Goal: Communication & Community: Answer question/provide support

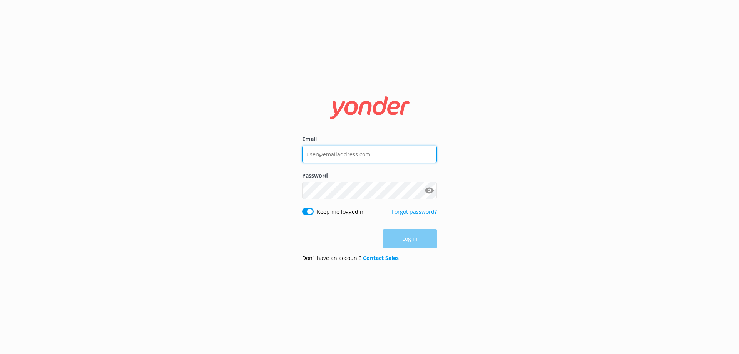
type input "[EMAIL_ADDRESS][DOMAIN_NAME]"
click at [403, 235] on div "Log in" at bounding box center [369, 238] width 135 height 19
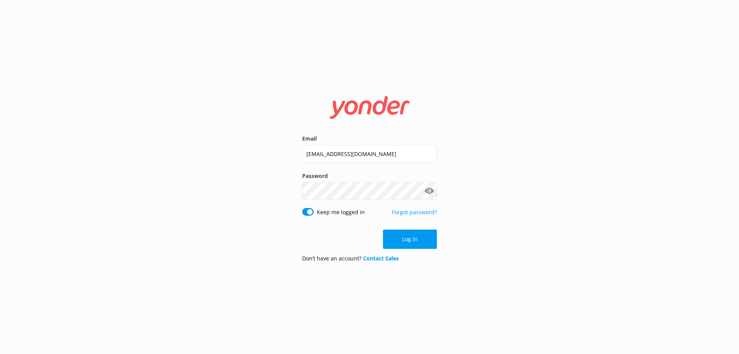
click at [403, 235] on button "Log in" at bounding box center [410, 238] width 54 height 19
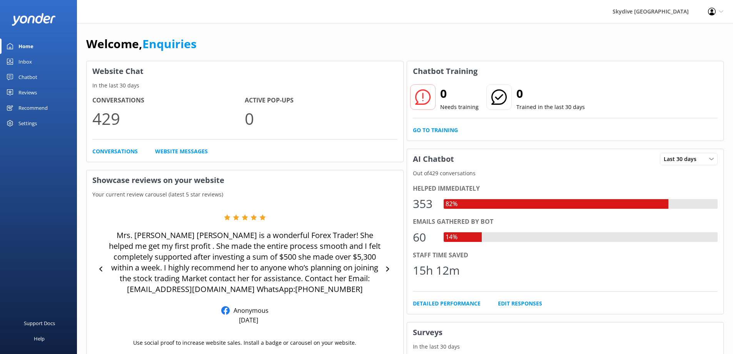
click at [30, 61] on div "Inbox" at bounding box center [24, 61] width 13 height 15
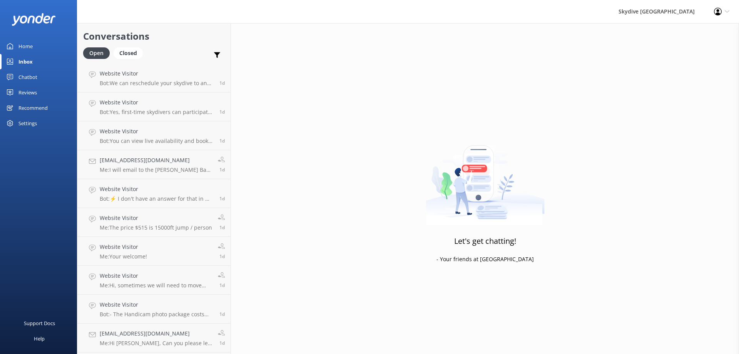
scroll to position [577, 0]
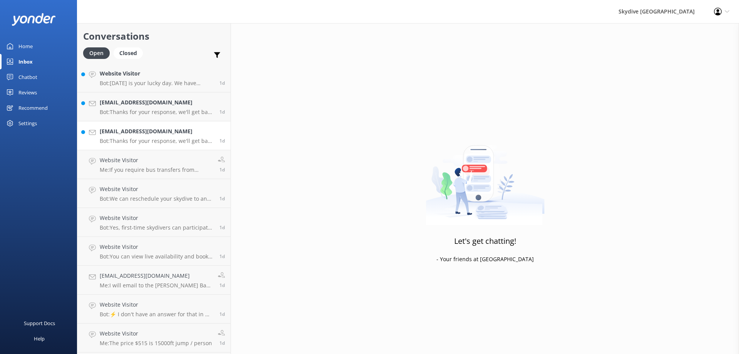
click at [139, 140] on p "Bot: Thanks for your response, we'll get back to you as soon as we can during o…" at bounding box center [157, 140] width 114 height 7
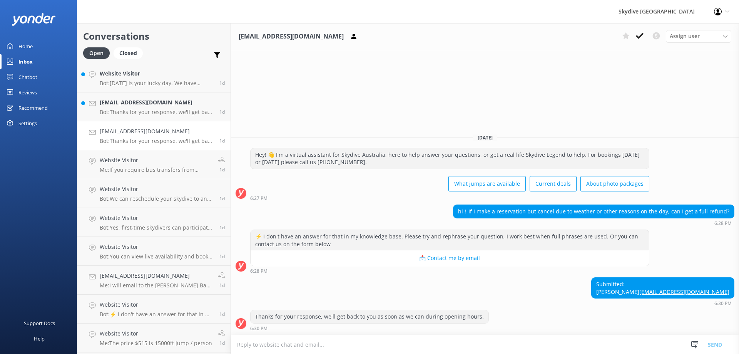
click at [315, 347] on textarea at bounding box center [485, 344] width 508 height 19
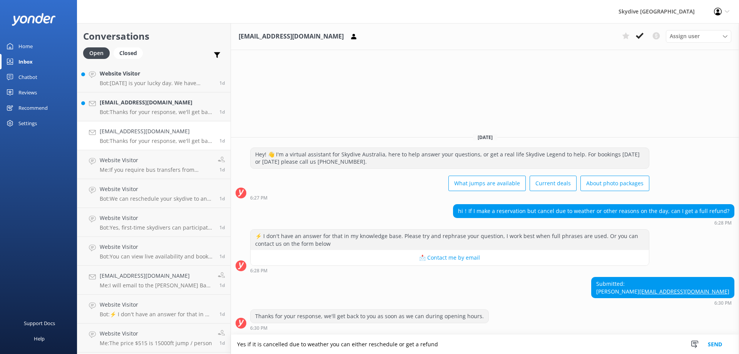
type textarea "Yes if it is cancelled due to weather you can either reschedule or get a refund"
click at [718, 342] on button "Send" at bounding box center [714, 343] width 29 height 19
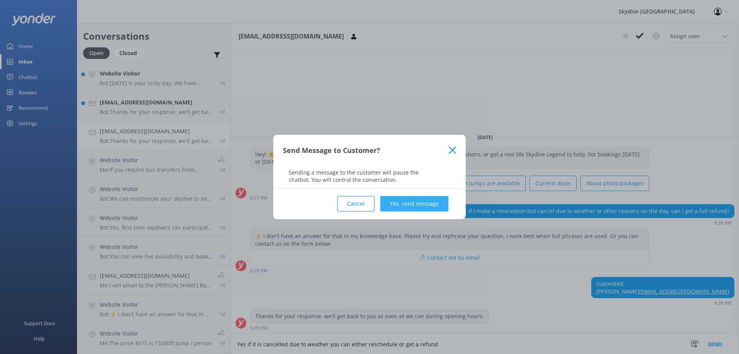
click at [414, 204] on button "Yes, send message" at bounding box center [414, 203] width 68 height 15
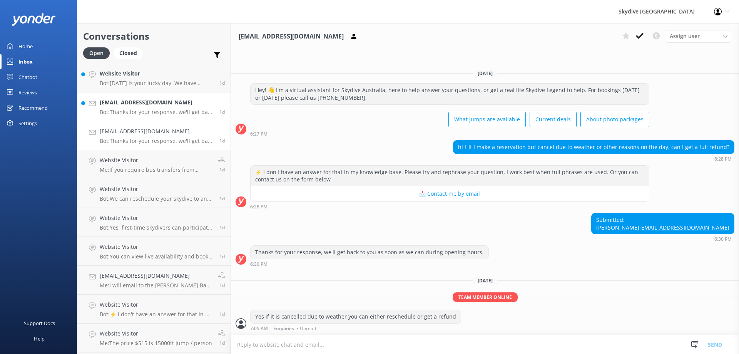
click at [126, 112] on p "Bot: Thanks for your response, we'll get back to you as soon as we can during o…" at bounding box center [157, 112] width 114 height 7
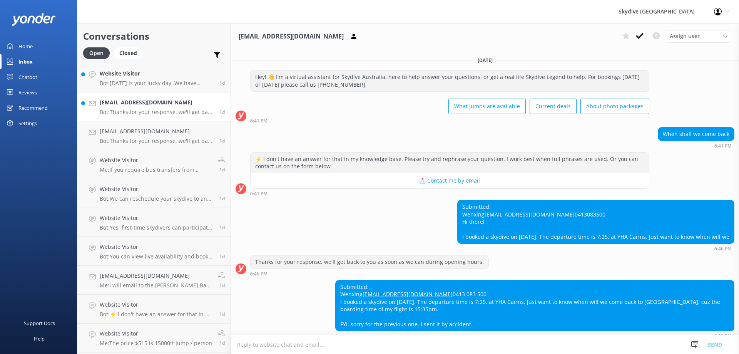
scroll to position [63, 0]
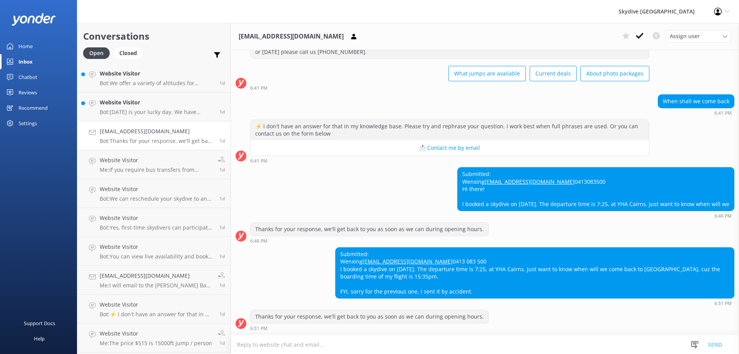
click at [321, 344] on textarea at bounding box center [485, 344] width 508 height 19
click at [261, 345] on textarea at bounding box center [485, 344] width 508 height 19
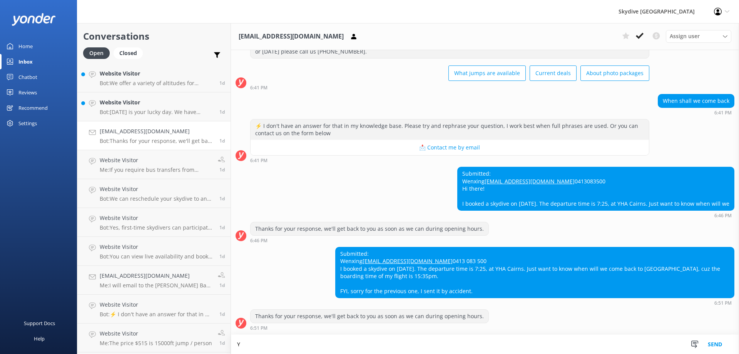
scroll to position [63, 0]
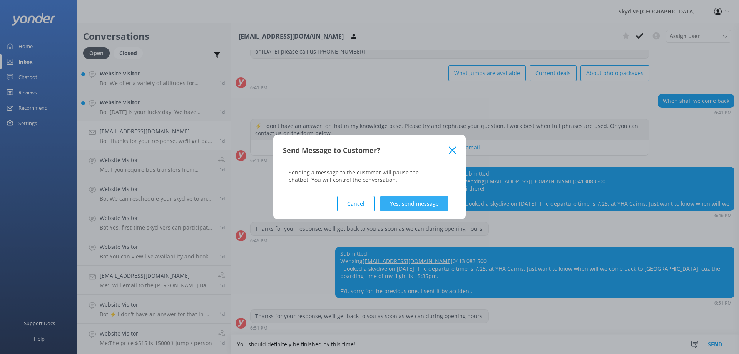
type textarea "You should definitely be finished by this time!!"
click at [434, 200] on button "Yes, send message" at bounding box center [414, 203] width 68 height 15
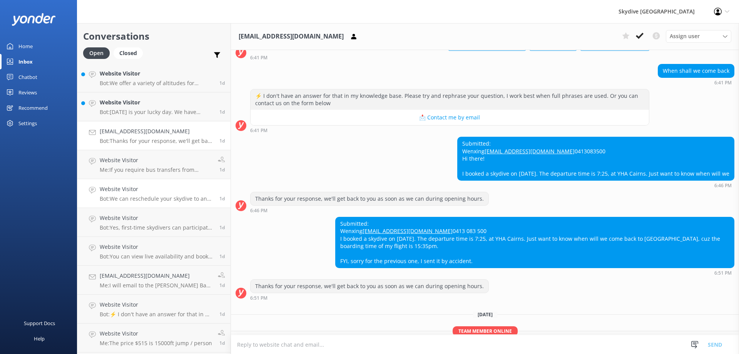
scroll to position [127, 0]
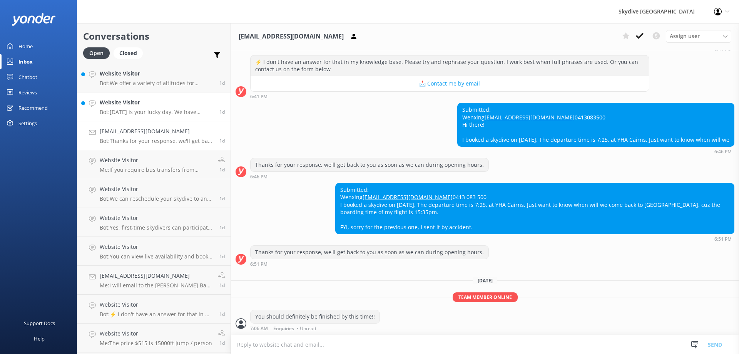
click at [111, 112] on p "Bot: [DATE] is your lucky day. We have exclusive offers when you book direct! V…" at bounding box center [157, 112] width 114 height 7
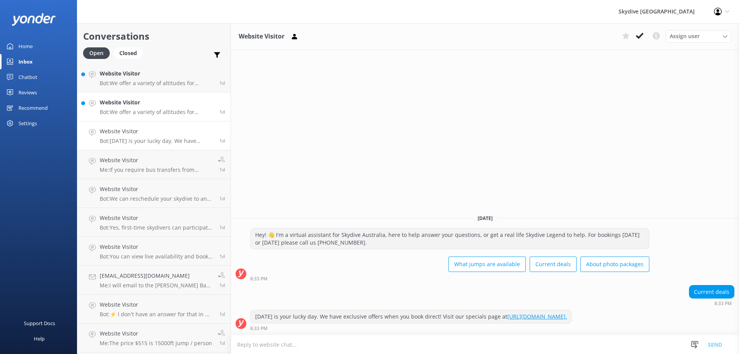
click at [146, 107] on div "Website Visitor Bot: We offer a variety of altitudes for skydiving, with all dr…" at bounding box center [157, 106] width 114 height 17
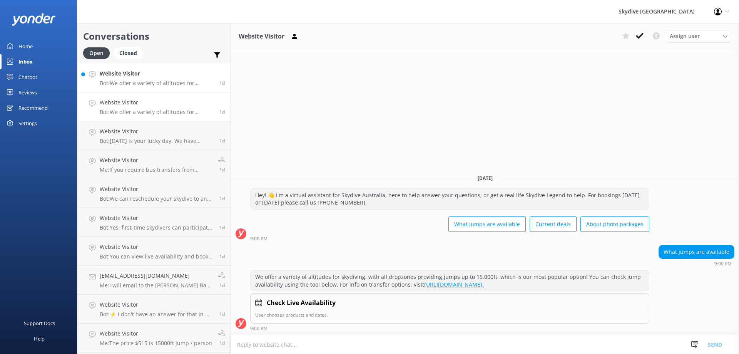
click at [144, 82] on p "Bot: We offer a variety of altitudes for skydiving, with all dropzones providin…" at bounding box center [157, 83] width 114 height 7
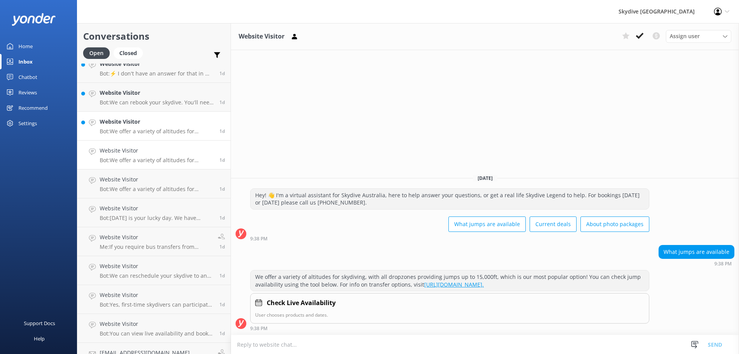
click at [124, 130] on p "Bot: We offer a variety of altitudes for skydiving, with all dropzones providin…" at bounding box center [157, 131] width 114 height 7
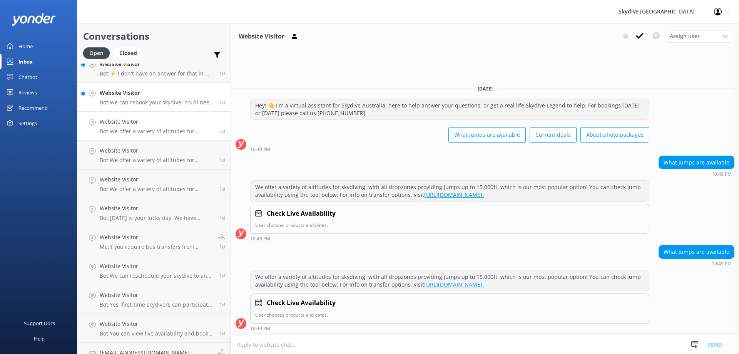
click at [149, 100] on p "Bot: We can rebook your skydive. You'll need to chat with us to arrange a chang…" at bounding box center [157, 102] width 114 height 7
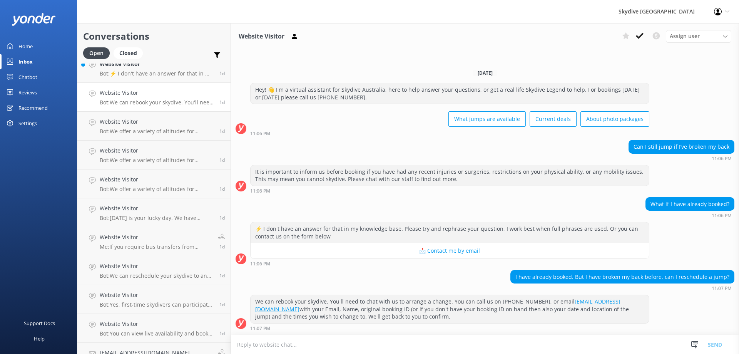
scroll to position [423, 0]
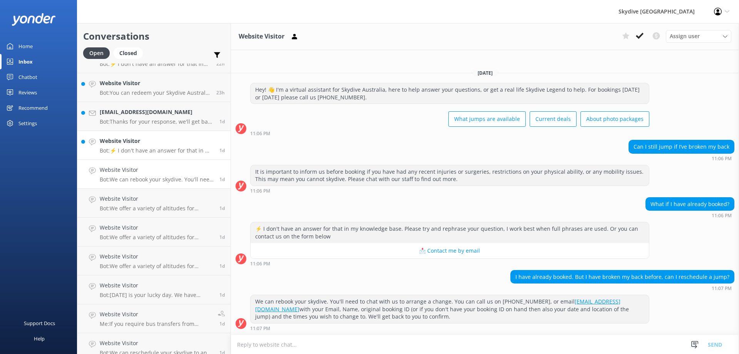
click at [144, 149] on p "Bot: ⚡ I don't have an answer for that in my knowledge base. Please try and rep…" at bounding box center [157, 150] width 114 height 7
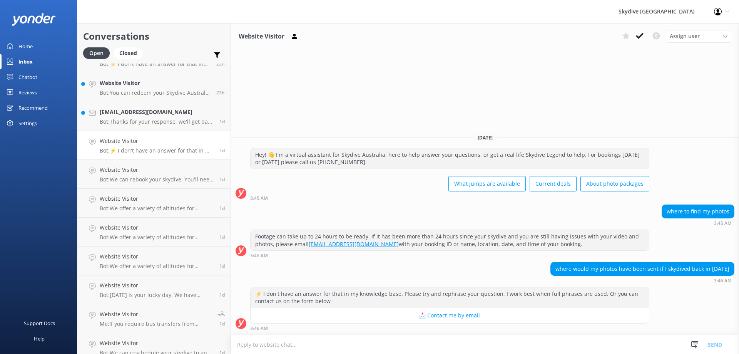
click at [240, 345] on textarea at bounding box center [485, 344] width 508 height 19
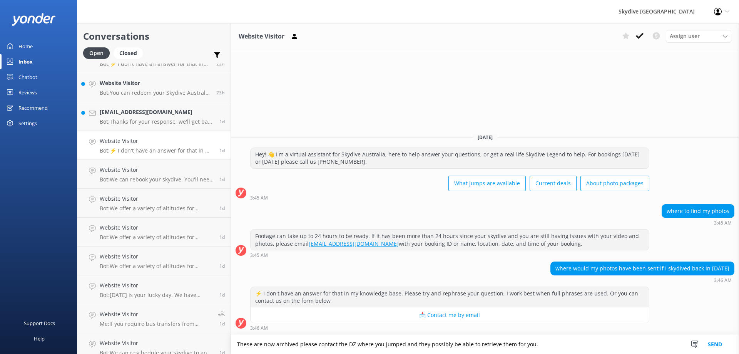
type textarea "These are now archived please contact the DZ where you jumped and they possibly…"
click at [721, 348] on button "Send" at bounding box center [714, 343] width 29 height 19
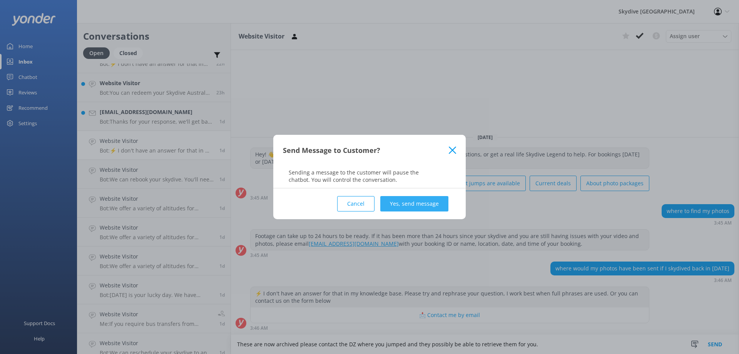
click at [419, 201] on button "Yes, send message" at bounding box center [414, 203] width 68 height 15
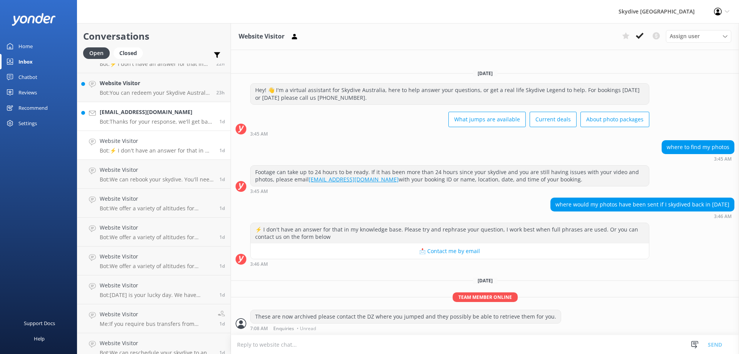
click at [158, 121] on p "Bot: Thanks for your response, we'll get back to you as soon as we can during o…" at bounding box center [157, 121] width 114 height 7
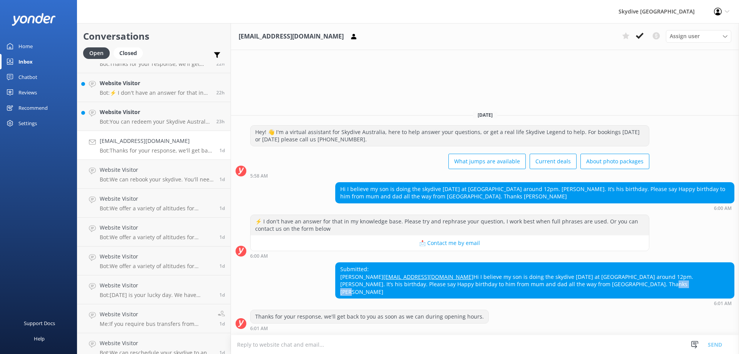
drag, startPoint x: 503, startPoint y: 293, endPoint x: 480, endPoint y: 292, distance: 23.1
click at [480, 292] on div "Submitted: [PERSON_NAME] [PERSON_NAME][EMAIL_ADDRESS][DOMAIN_NAME] Hi I believe…" at bounding box center [535, 279] width 398 height 35
click at [256, 348] on textarea at bounding box center [485, 344] width 508 height 19
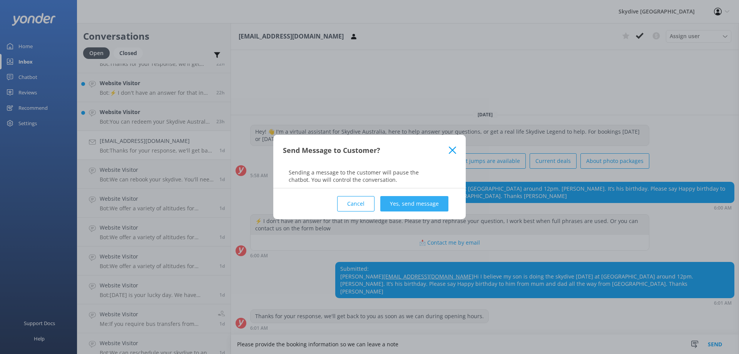
type textarea "Please provide the booking information so we can leave a note"
click at [390, 205] on button "Yes, send message" at bounding box center [414, 203] width 68 height 15
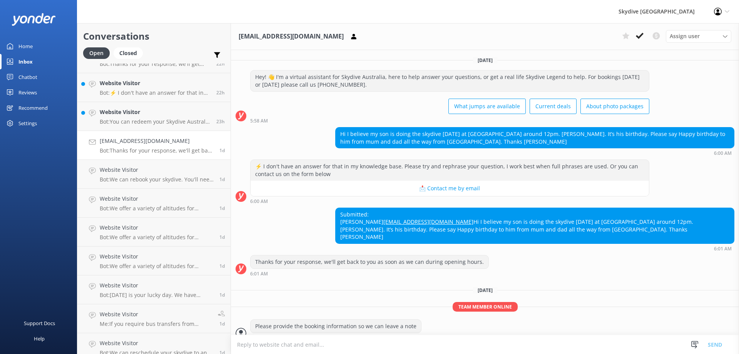
scroll to position [17, 0]
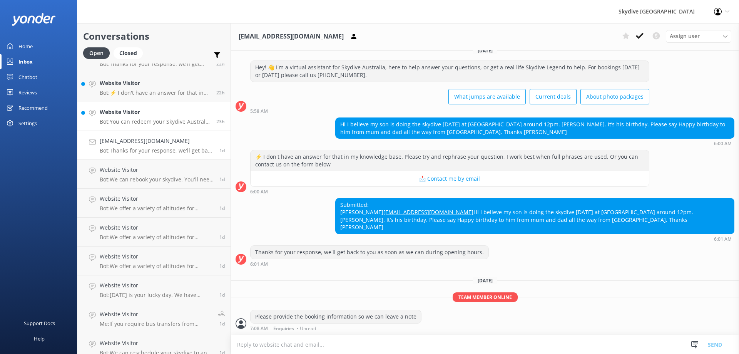
click at [122, 117] on div "Website Visitor Bot: You can redeem your Skydive Australia voucher by calling […" at bounding box center [155, 116] width 111 height 17
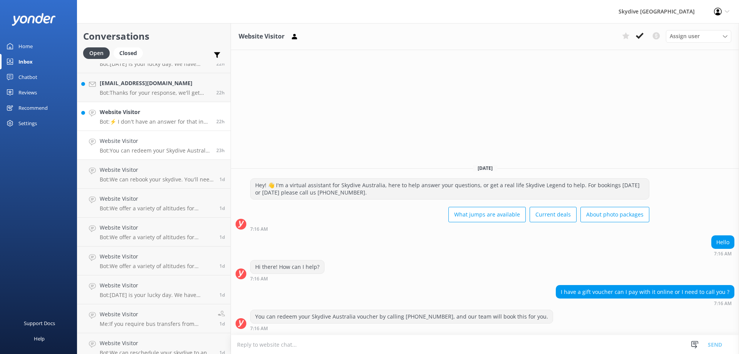
click at [137, 122] on p "Bot: ⚡ I don't have an answer for that in my knowledge base. Please try and rep…" at bounding box center [155, 121] width 111 height 7
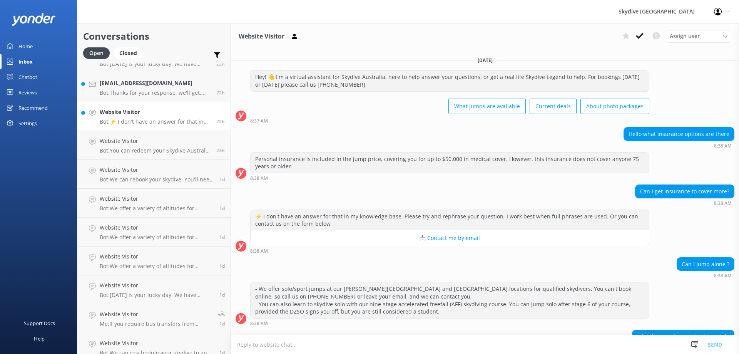
scroll to position [174, 0]
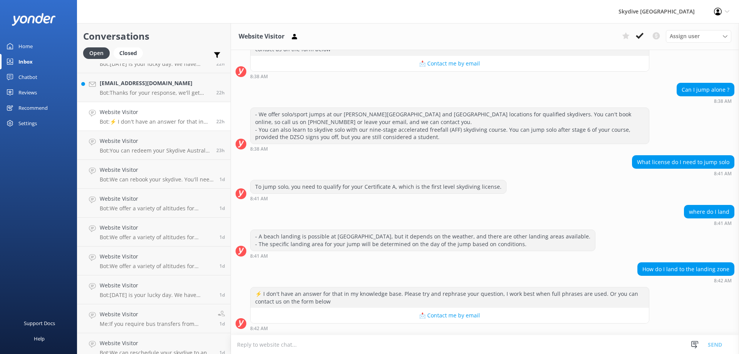
click at [297, 346] on textarea at bounding box center [485, 344] width 508 height 19
type textarea "Y"
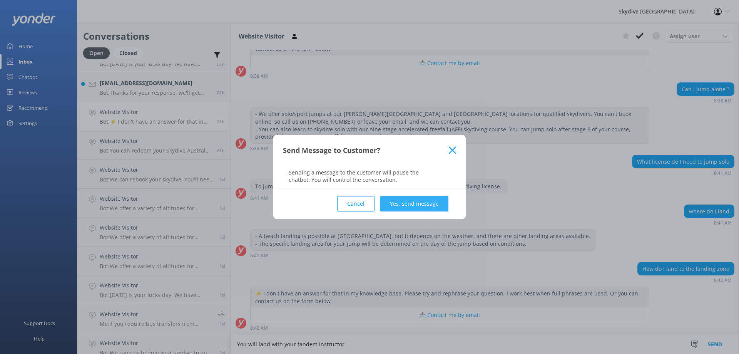
type textarea "You will land with your tandem instructor."
click at [423, 209] on button "Yes, send message" at bounding box center [414, 203] width 68 height 15
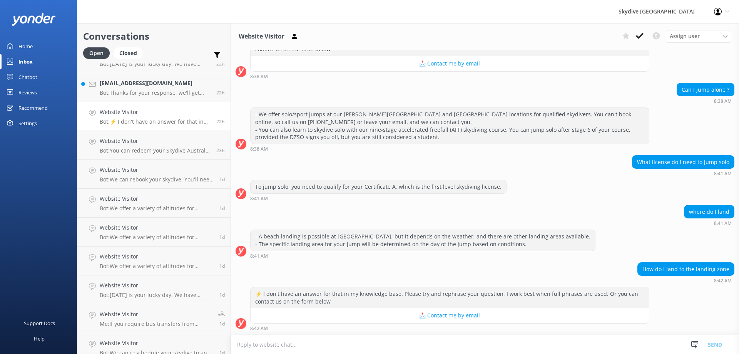
scroll to position [239, 0]
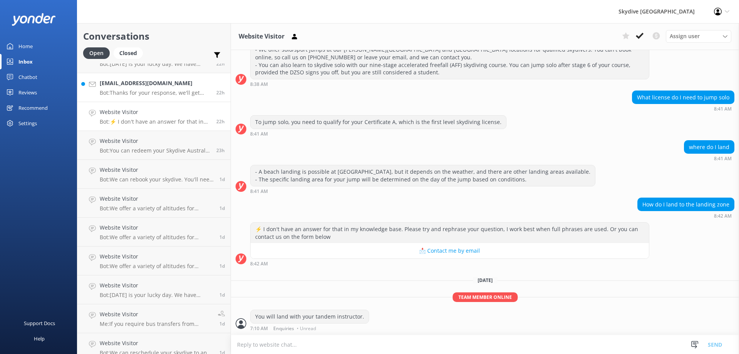
click at [125, 93] on p "Bot: Thanks for your response, we'll get back to you as soon as we can during o…" at bounding box center [155, 92] width 111 height 7
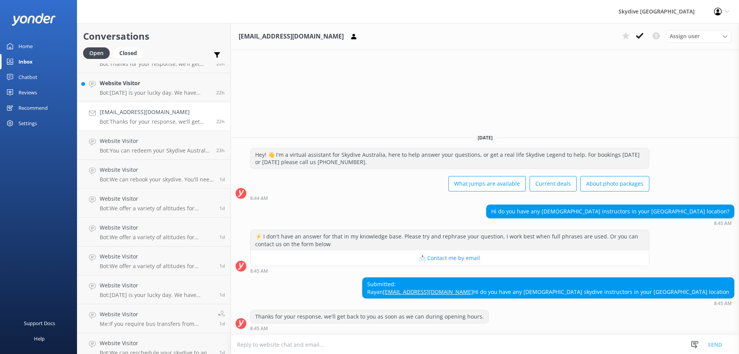
click at [293, 344] on textarea at bounding box center [485, 344] width 508 height 19
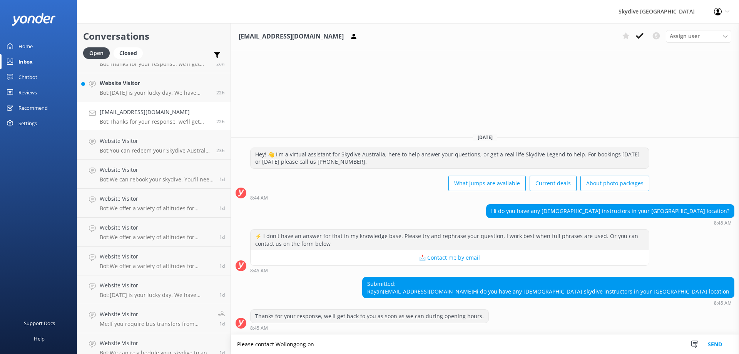
click at [337, 341] on textarea "Please contact Wollongong on" at bounding box center [485, 343] width 508 height 19
paste textarea "02 9030 3033"
type textarea "Please contact Wollongong on [PHONE_NUMBER]"
click at [711, 345] on button "Send" at bounding box center [714, 343] width 29 height 19
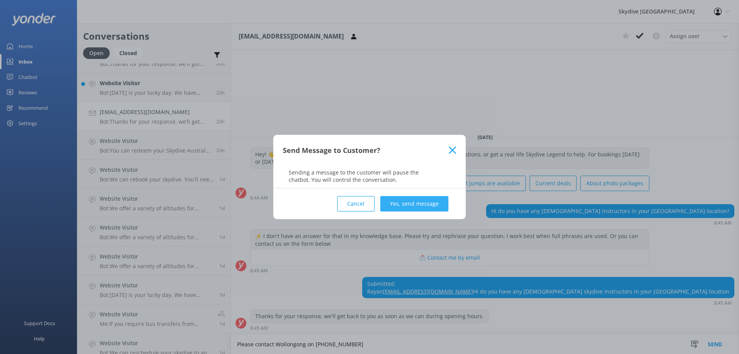
click at [426, 200] on button "Yes, send message" at bounding box center [414, 203] width 68 height 15
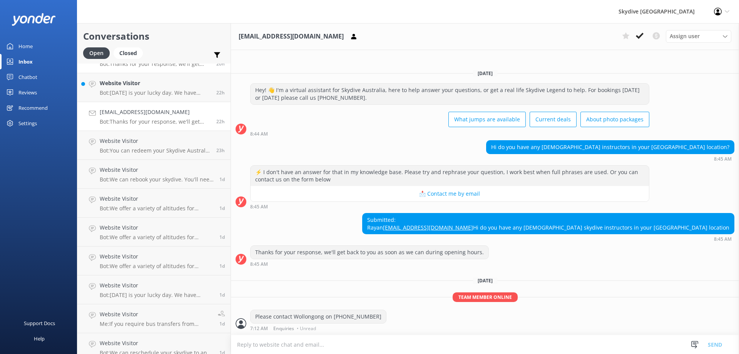
scroll to position [346, 0]
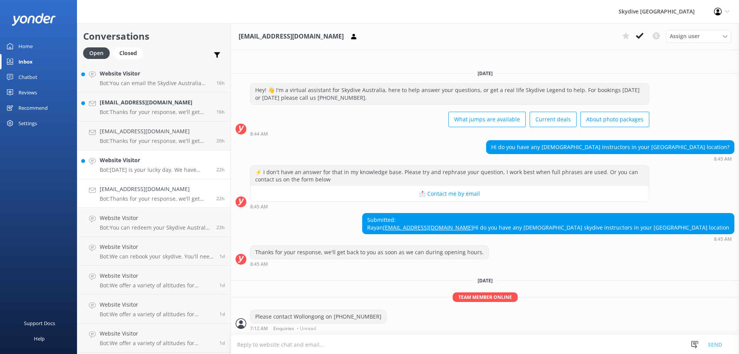
click at [132, 164] on h4 "Website Visitor" at bounding box center [155, 160] width 111 height 8
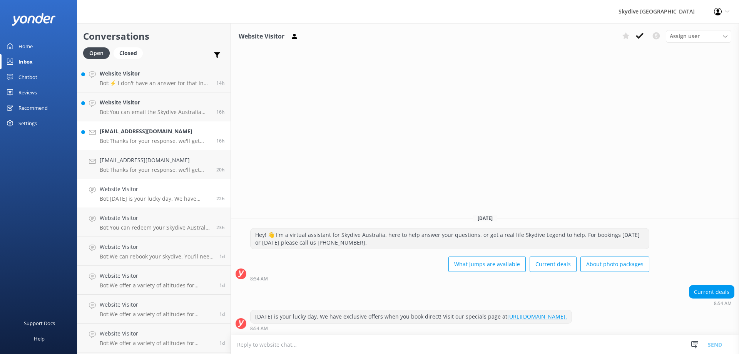
click at [131, 140] on p "Bot: Thanks for your response, we'll get back to you as soon as we can during o…" at bounding box center [155, 140] width 111 height 7
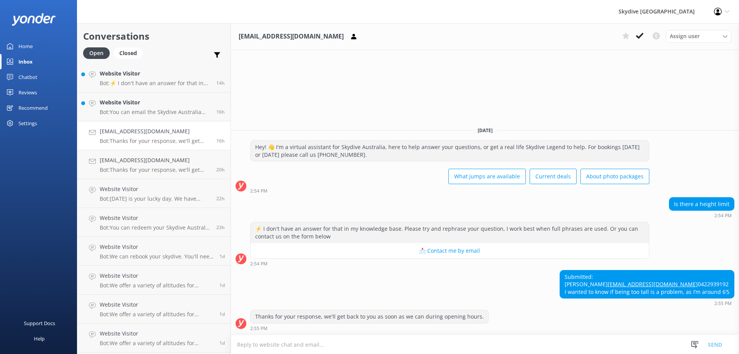
click at [245, 344] on textarea at bounding box center [485, 344] width 508 height 19
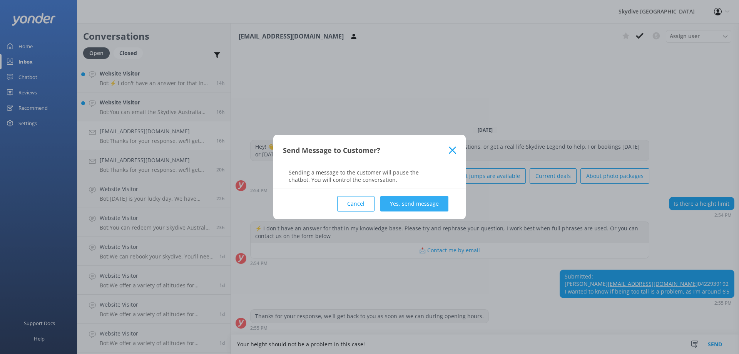
type textarea "Your height should not be a problem in this case!"
click at [440, 202] on button "Yes, send message" at bounding box center [414, 203] width 68 height 15
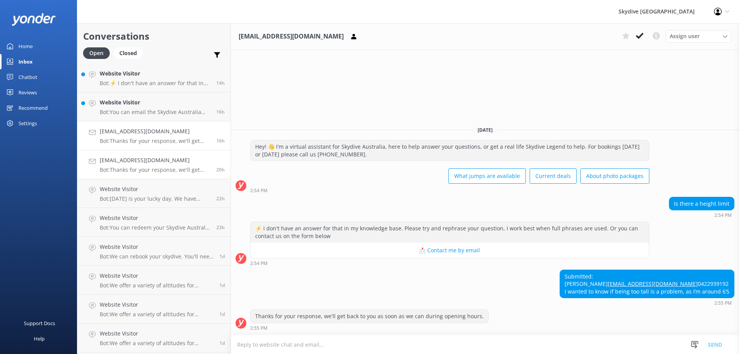
scroll to position [10, 0]
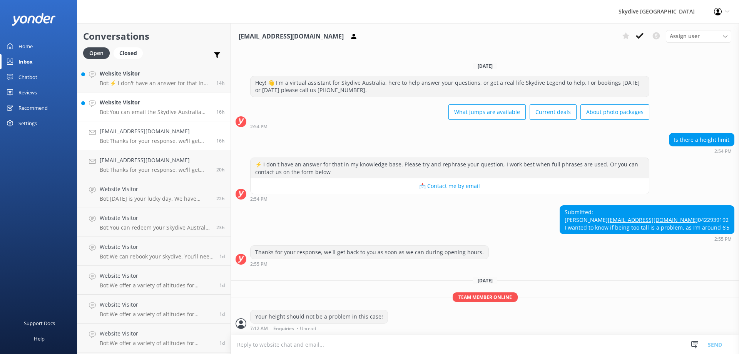
click at [120, 104] on h4 "Website Visitor" at bounding box center [155, 102] width 111 height 8
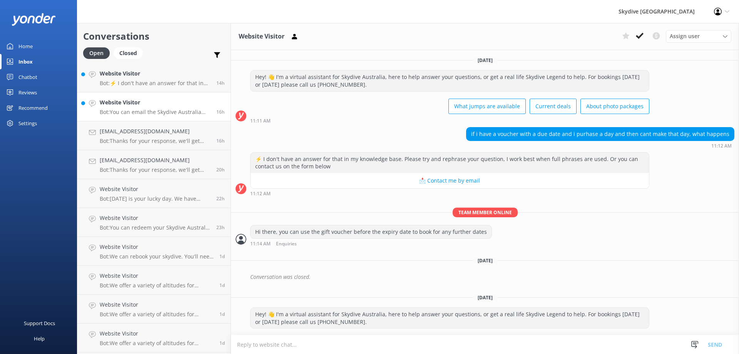
scroll to position [175, 0]
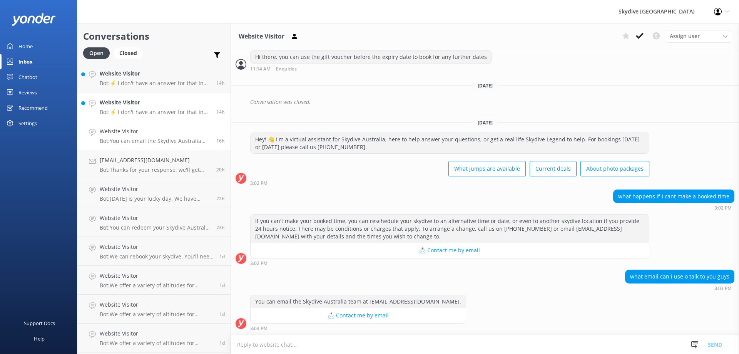
click at [142, 112] on p "Bot: ⚡ I don't have an answer for that in my knowledge base. Please try and rep…" at bounding box center [155, 112] width 111 height 7
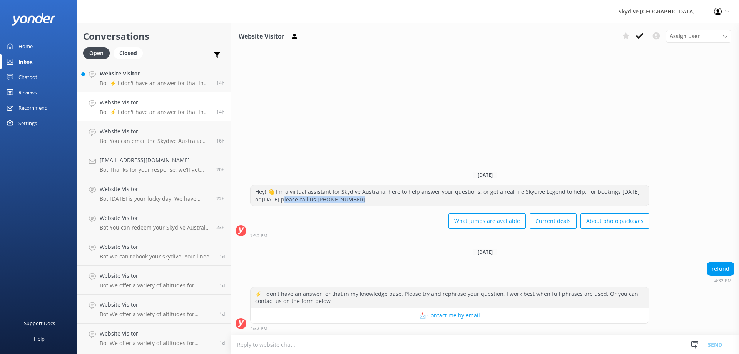
drag, startPoint x: 351, startPoint y: 201, endPoint x: 282, endPoint y: 202, distance: 68.9
click at [282, 202] on div "Hey! 👋 I'm a virtual assistant for Skydive Australia, here to help answer your …" at bounding box center [450, 195] width 398 height 20
copy div "lease call us [PHONE_NUMBER]."
click at [291, 341] on textarea at bounding box center [485, 344] width 508 height 19
paste textarea "please call us [PHONE_NUMBER]."
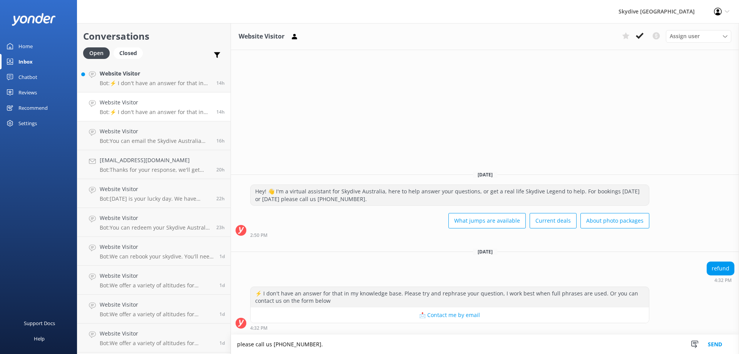
click at [240, 344] on textarea "please call us [PHONE_NUMBER]." at bounding box center [485, 343] width 508 height 19
click at [270, 344] on textarea "Please call us [PHONE_NUMBER]." at bounding box center [485, 343] width 508 height 19
type textarea "Please call us on [PHONE_NUMBER]."
click at [720, 345] on button "Send" at bounding box center [714, 343] width 29 height 19
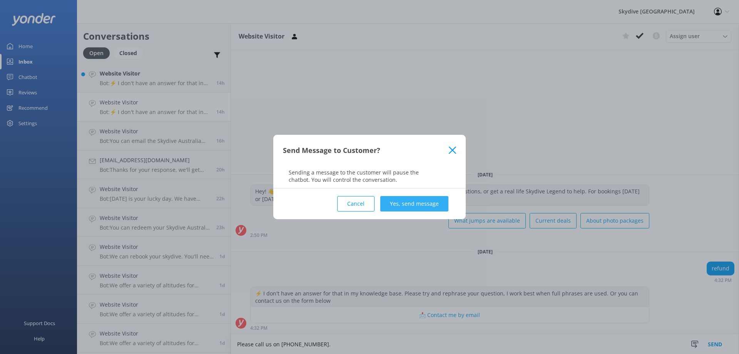
click at [397, 200] on button "Yes, send message" at bounding box center [414, 203] width 68 height 15
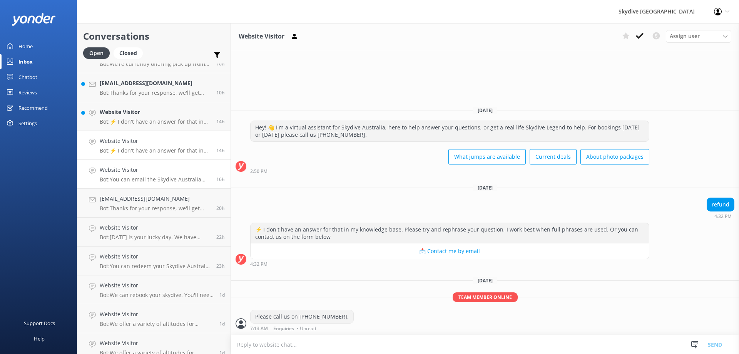
scroll to position [269, 0]
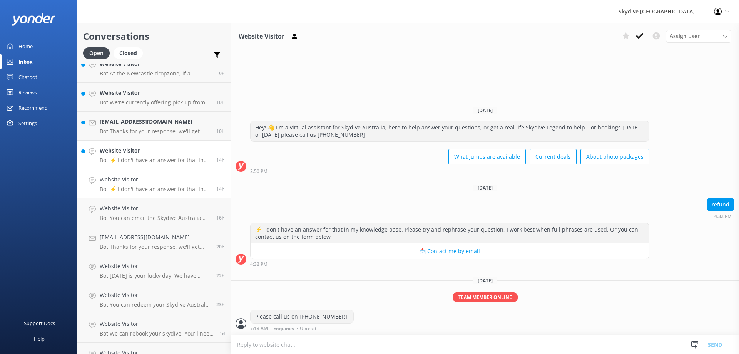
click at [139, 160] on p "Bot: ⚡ I don't have an answer for that in my knowledge base. Please try and rep…" at bounding box center [155, 160] width 111 height 7
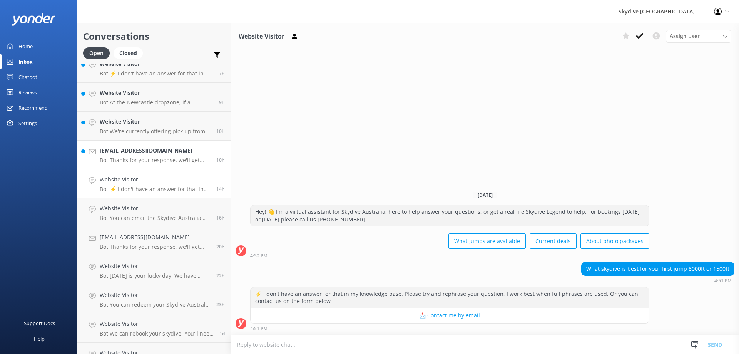
click at [172, 166] on link "[EMAIL_ADDRESS][DOMAIN_NAME] Bot: Thanks for your response, we'll get back to y…" at bounding box center [153, 154] width 153 height 29
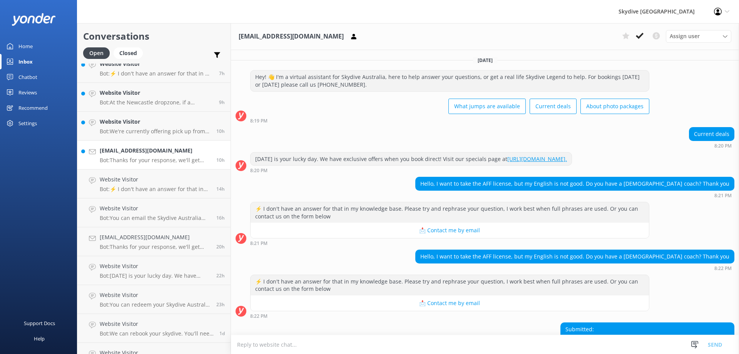
scroll to position [60, 0]
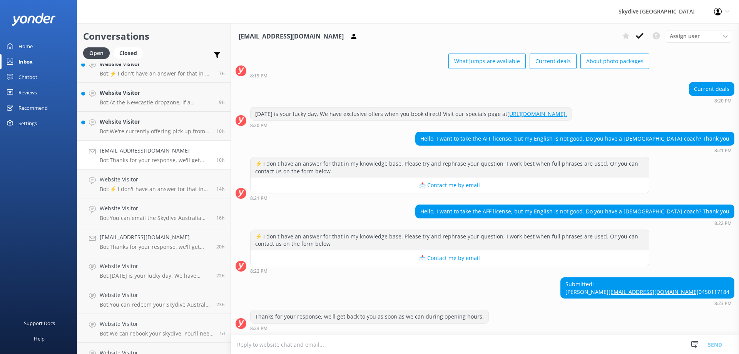
click at [383, 343] on textarea at bounding box center [485, 344] width 508 height 19
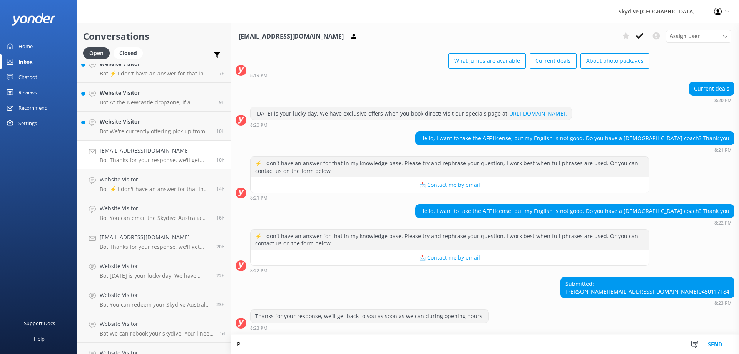
scroll to position [60, 0]
click at [316, 346] on textarea "Please contact [PERSON_NAME] Bay on" at bounding box center [485, 343] width 508 height 19
paste textarea "02 6684 1266"
type textarea "Please contact [PERSON_NAME][GEOGRAPHIC_DATA] on [PHONE_NUMBER]."
click at [709, 343] on button "Send" at bounding box center [714, 343] width 29 height 19
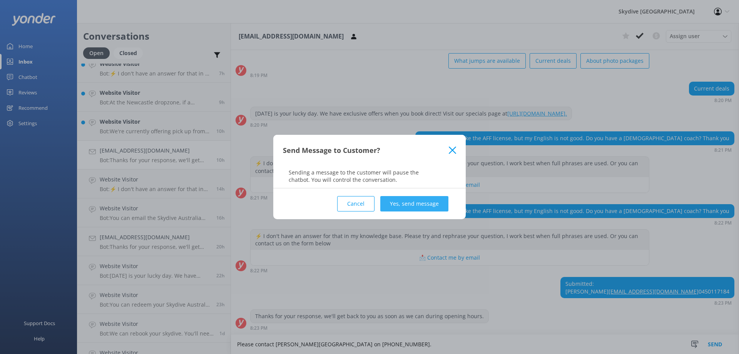
click at [396, 202] on button "Yes, send message" at bounding box center [414, 203] width 68 height 15
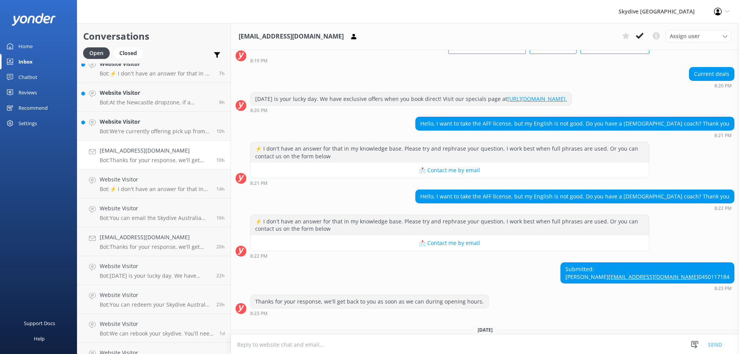
scroll to position [124, 0]
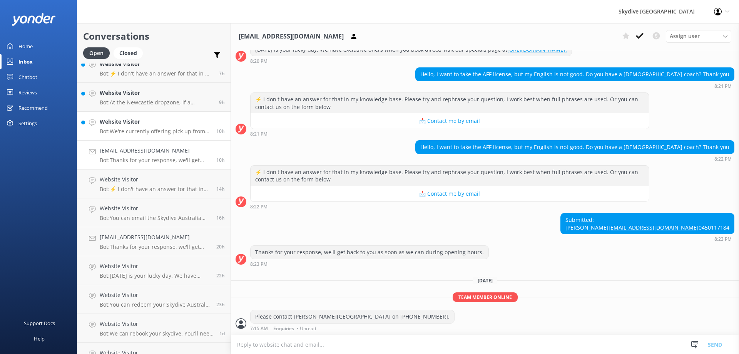
click at [147, 134] on p "Bot: We're currently offering pick up from the majority of our locations. Pleas…" at bounding box center [155, 131] width 111 height 7
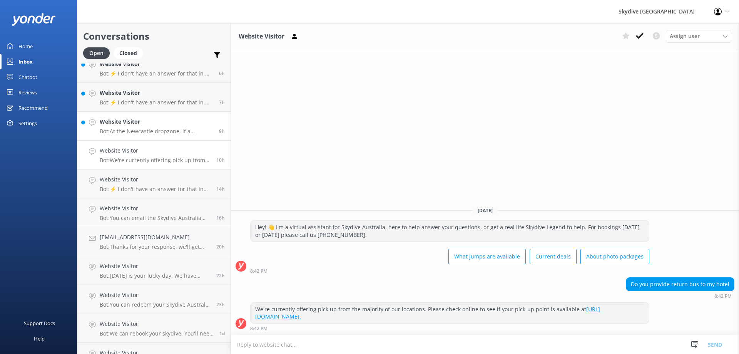
click at [158, 128] on p "Bot: At the Newcastle dropzone, if a customer weighs over 94kgs, the Reservatio…" at bounding box center [157, 131] width 114 height 7
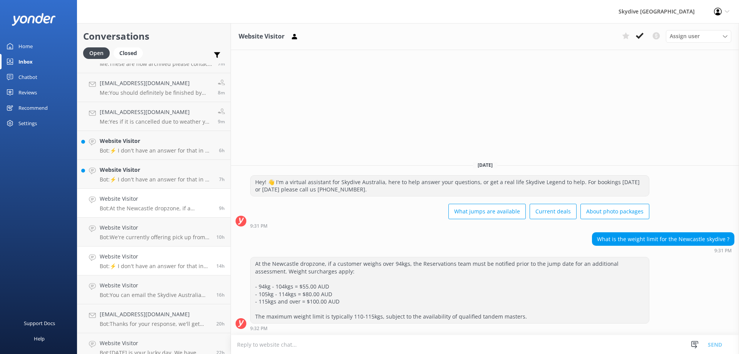
scroll to position [154, 0]
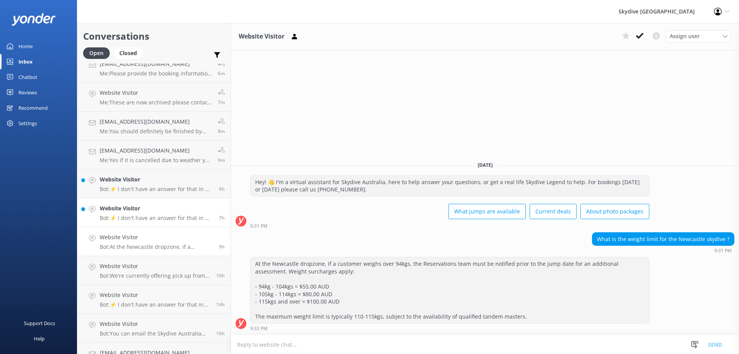
click at [155, 211] on h4 "Website Visitor" at bounding box center [157, 208] width 114 height 8
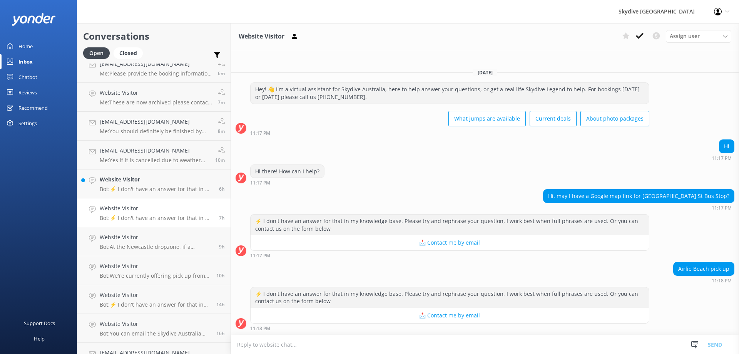
click at [342, 342] on textarea at bounding box center [485, 344] width 508 height 19
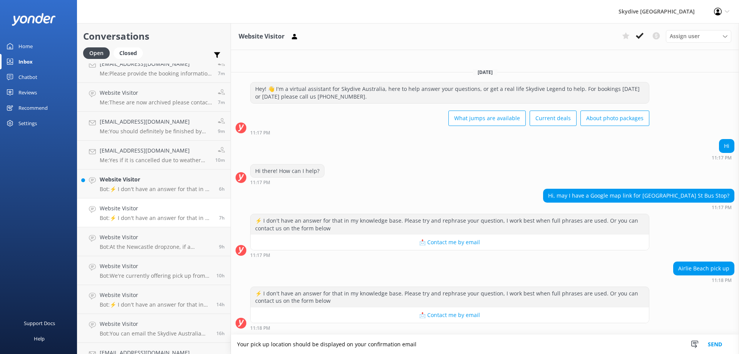
type textarea "Your pick up location should be displayed on your confirmation email"
click at [715, 342] on button "Send" at bounding box center [714, 343] width 29 height 19
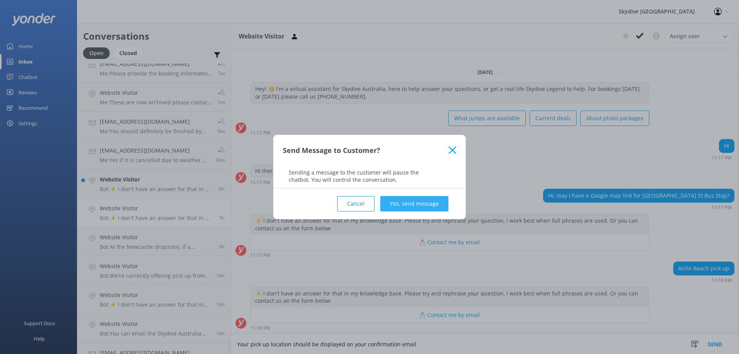
click at [415, 200] on button "Yes, send message" at bounding box center [414, 203] width 68 height 15
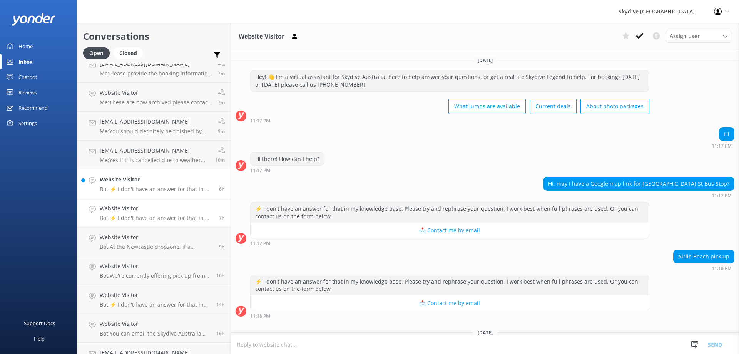
scroll to position [52, 0]
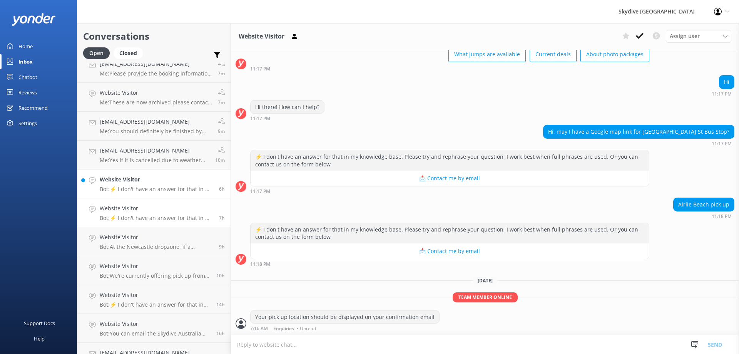
click at [172, 188] on p "Bot: ⚡ I don't have an answer for that in my knowledge base. Please try and rep…" at bounding box center [157, 188] width 114 height 7
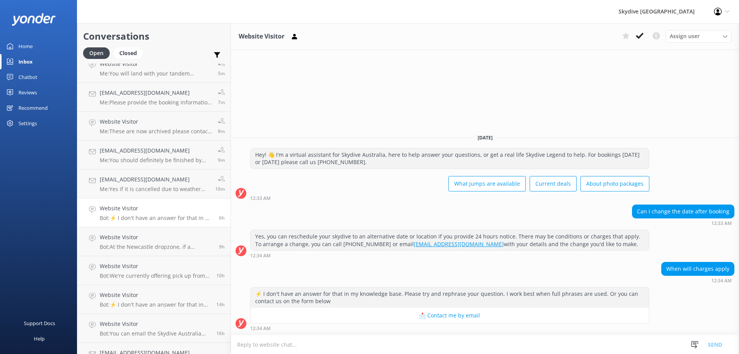
click at [288, 346] on textarea at bounding box center [485, 344] width 508 height 19
type textarea "Within 24 hours before your skydive."
click at [714, 344] on button "Send" at bounding box center [714, 343] width 29 height 19
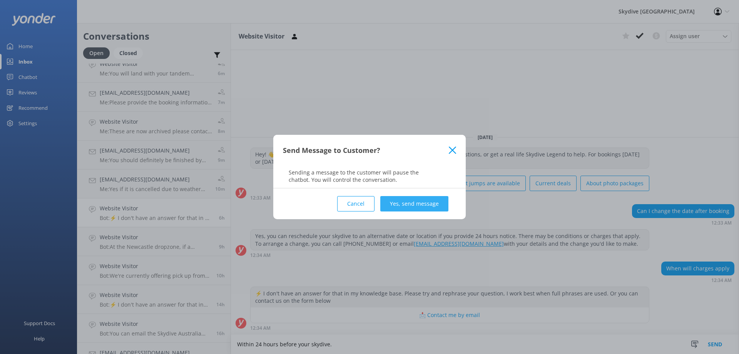
click at [408, 207] on button "Yes, send message" at bounding box center [414, 203] width 68 height 15
